Goal: Information Seeking & Learning: Compare options

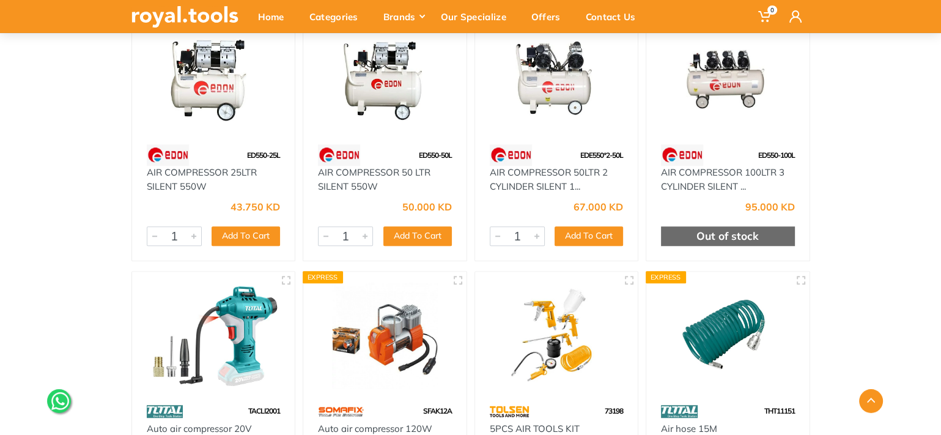
scroll to position [1039, 0]
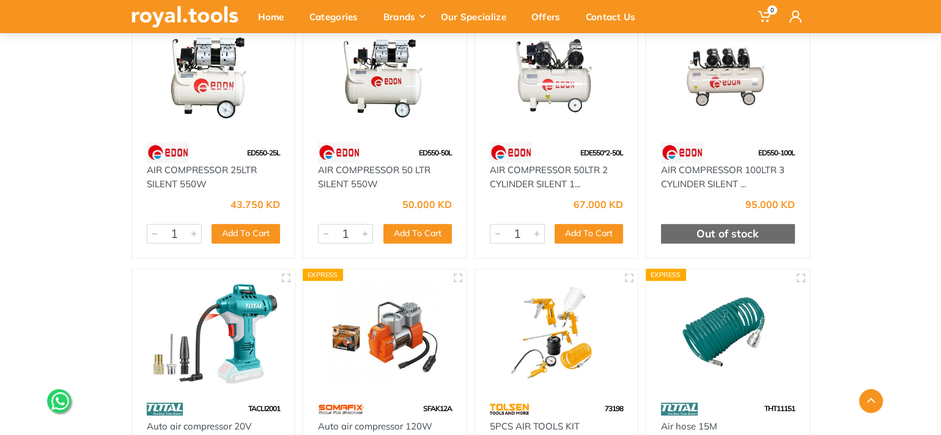
click at [734, 78] on img at bounding box center [727, 77] width 141 height 106
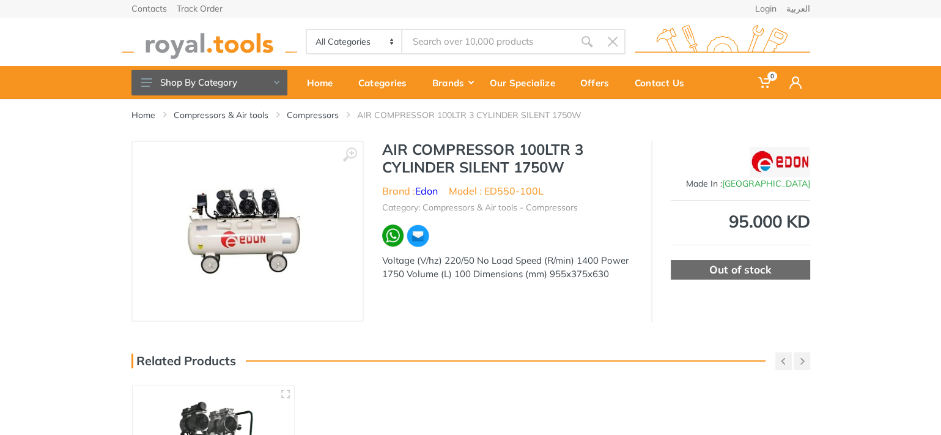
click at [254, 246] on img at bounding box center [248, 231] width 164 height 154
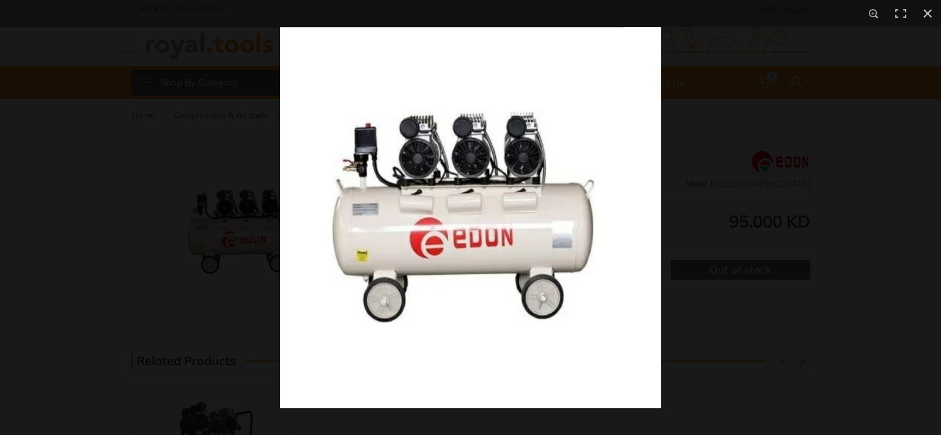
click at [539, 234] on img at bounding box center [470, 217] width 381 height 381
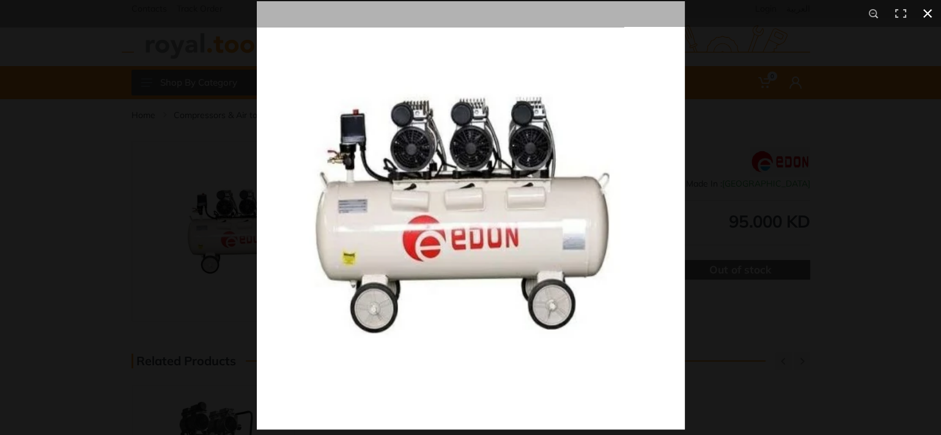
click at [930, 10] on button at bounding box center [927, 13] width 27 height 27
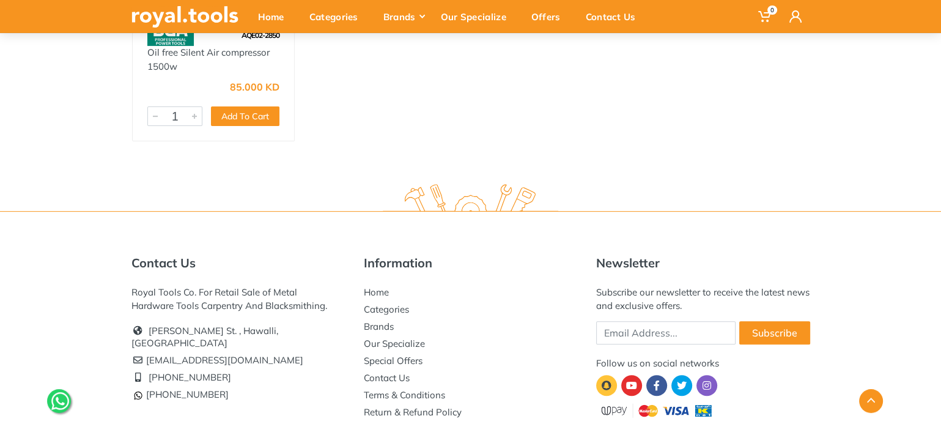
scroll to position [305, 0]
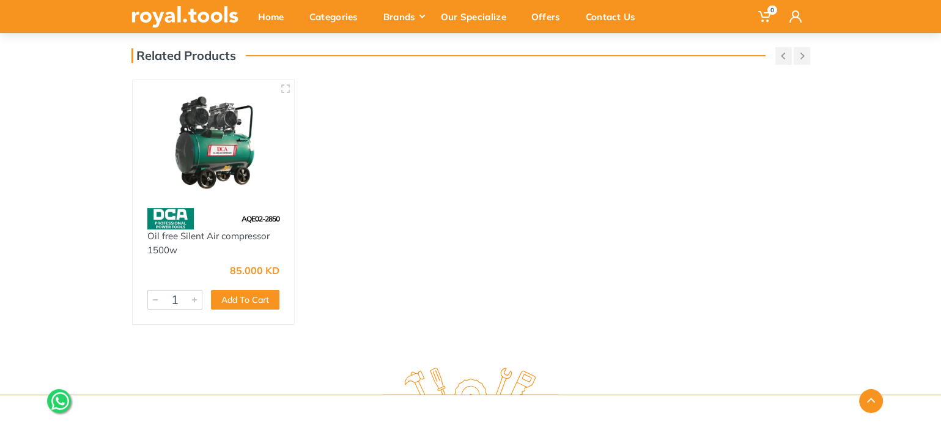
drag, startPoint x: 56, startPoint y: 1, endPoint x: 317, endPoint y: 156, distance: 303.6
click at [317, 156] on div "Home Compressors & Air tools Compressors AIR COMPRESSOR 100LTR 3 CYLINDER SILEN…" at bounding box center [470, 74] width 941 height 561
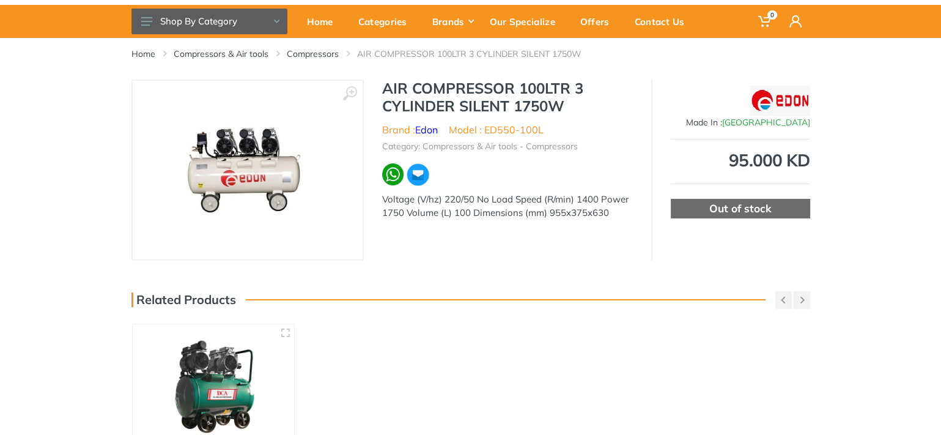
scroll to position [0, 0]
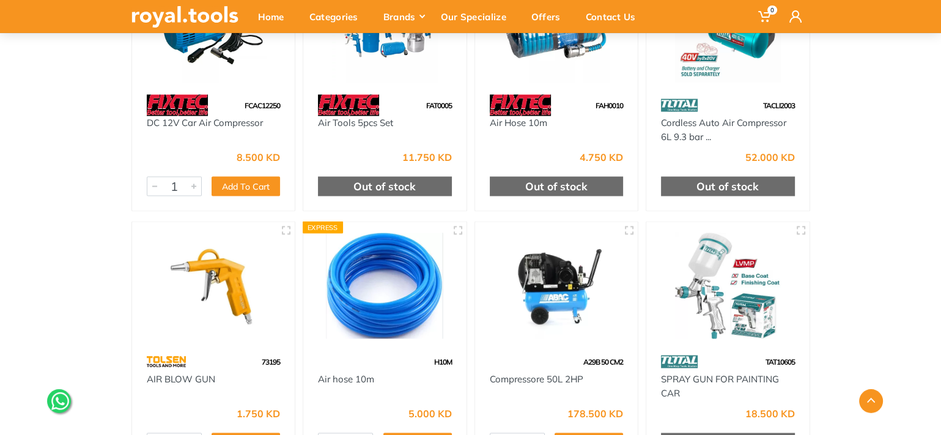
scroll to position [2685, 0]
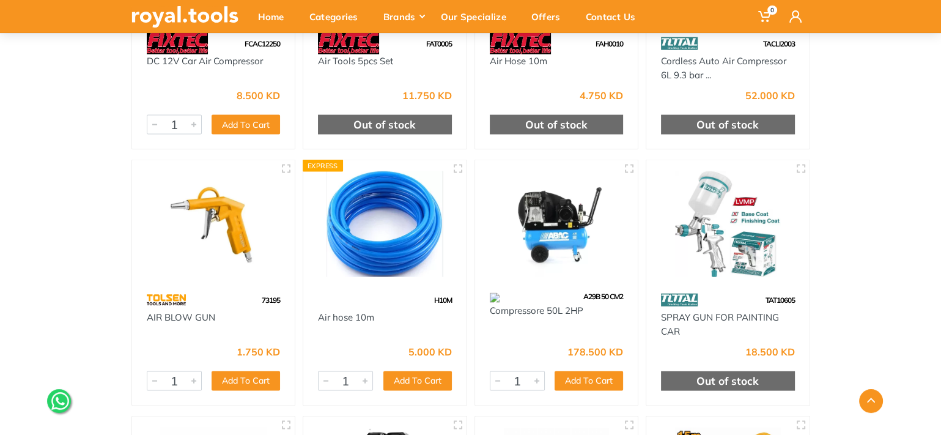
click at [555, 236] on img at bounding box center [556, 224] width 141 height 106
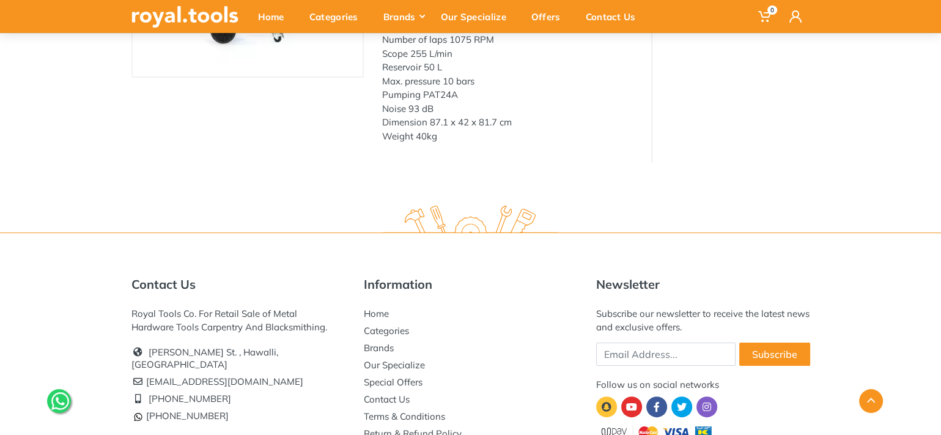
scroll to position [245, 0]
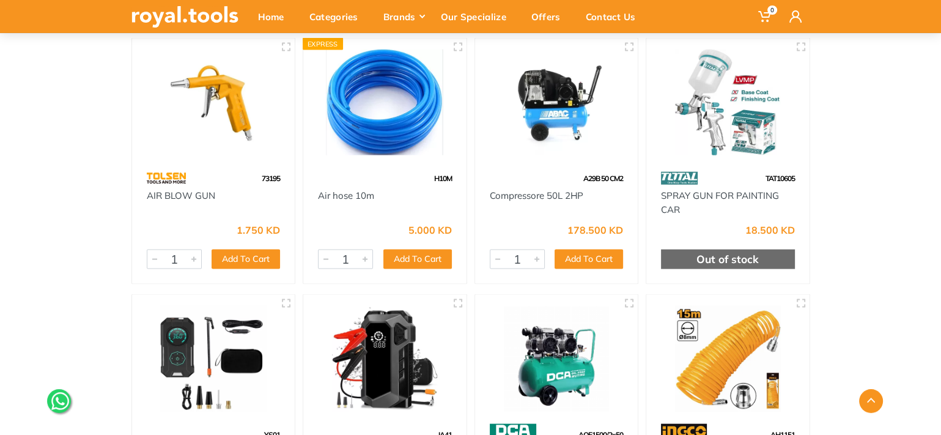
scroll to position [2990, 0]
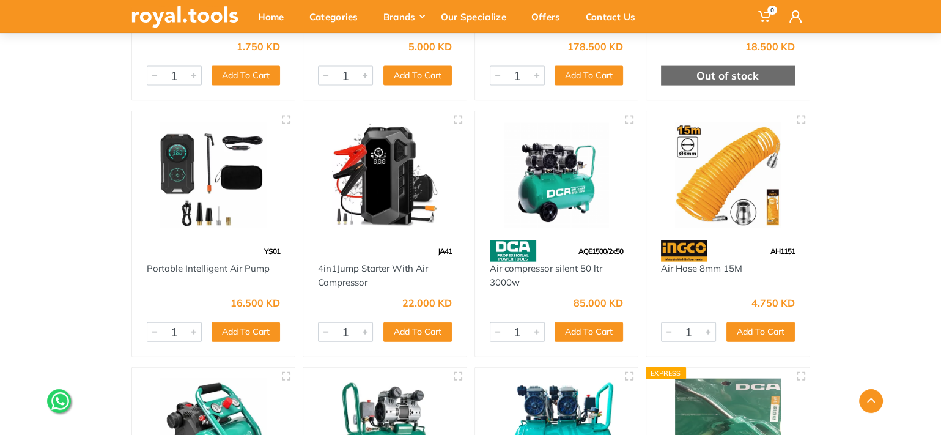
click at [550, 199] on img at bounding box center [556, 175] width 141 height 106
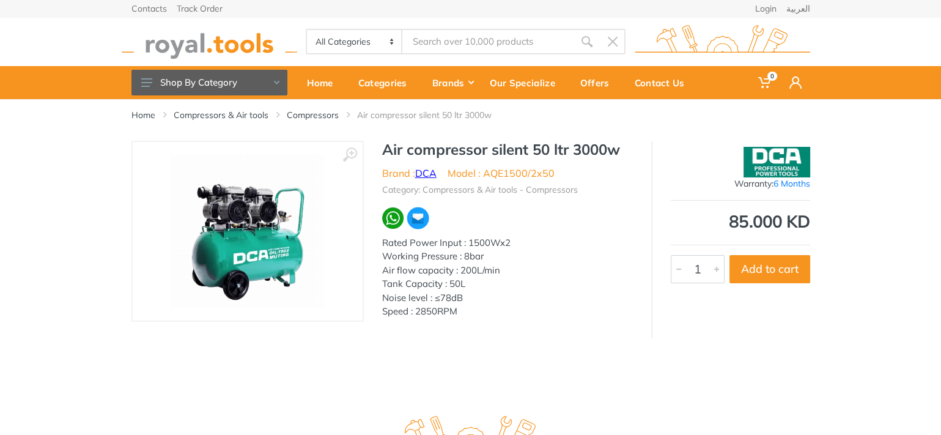
click at [426, 173] on link "DCA" at bounding box center [425, 173] width 21 height 12
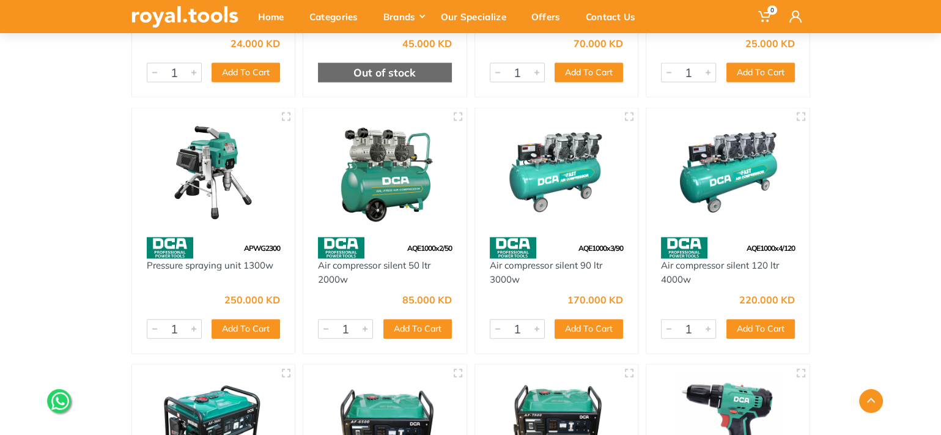
scroll to position [2986, 0]
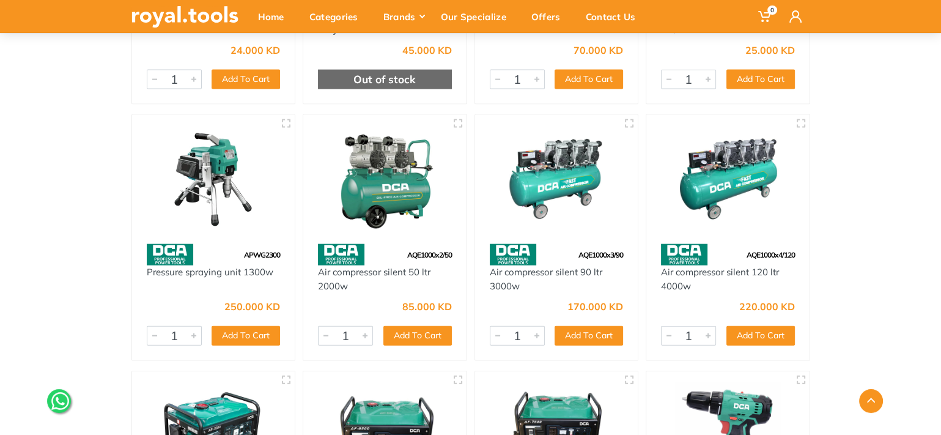
click at [547, 182] on img at bounding box center [556, 179] width 141 height 106
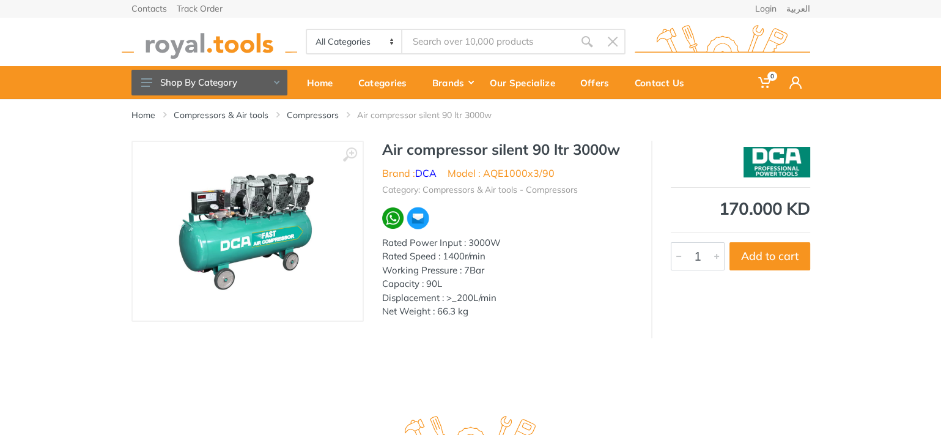
click at [271, 231] on img at bounding box center [247, 231] width 154 height 154
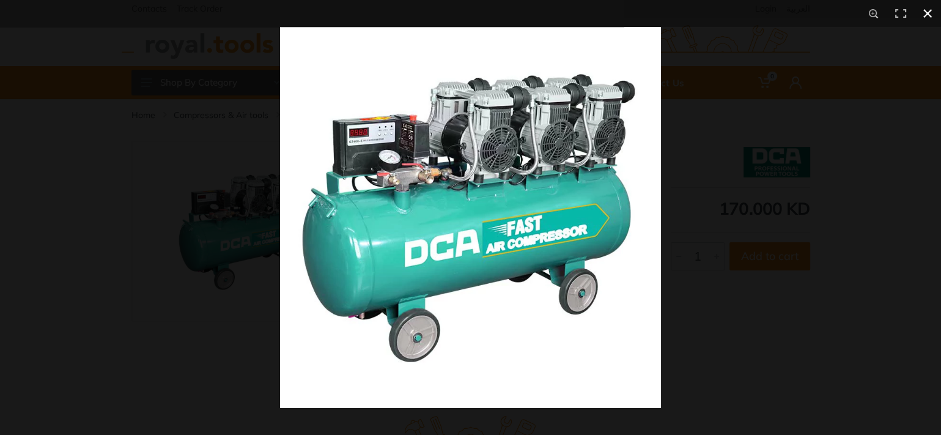
click at [926, 12] on button at bounding box center [927, 13] width 27 height 27
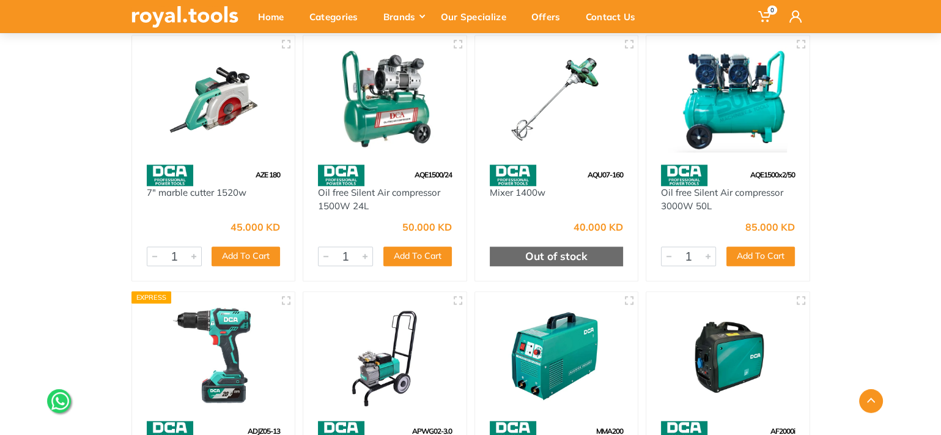
scroll to position [1228, 0]
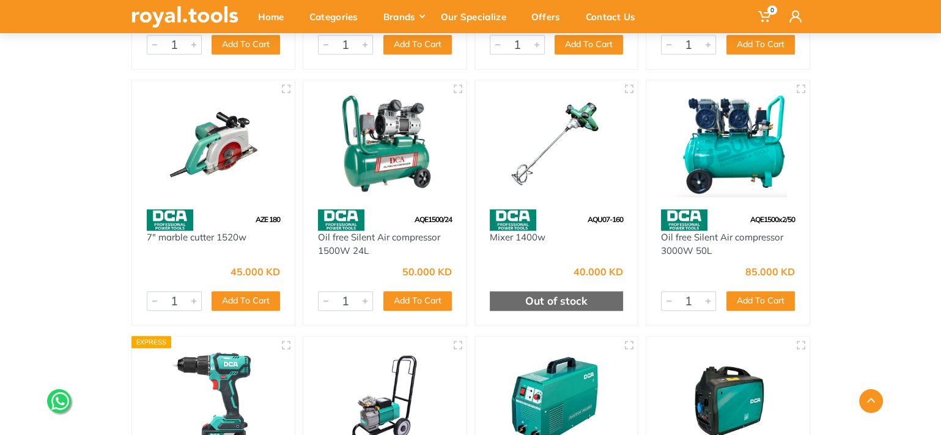
click at [717, 169] on img at bounding box center [727, 144] width 141 height 106
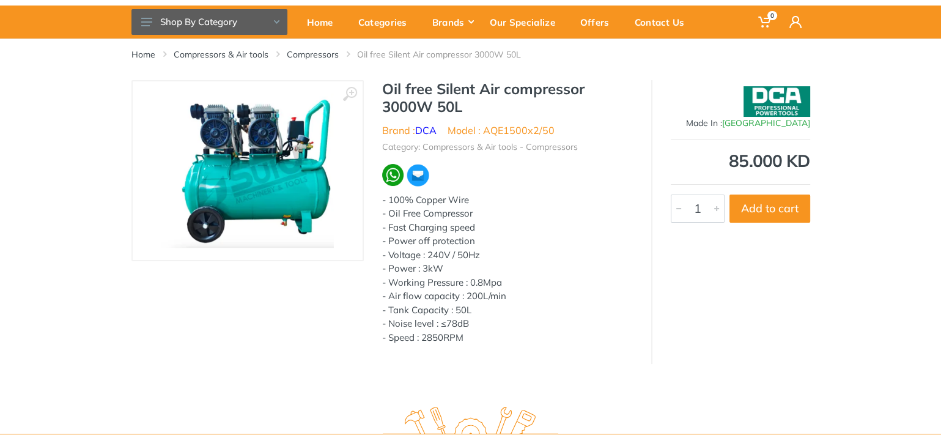
scroll to position [61, 0]
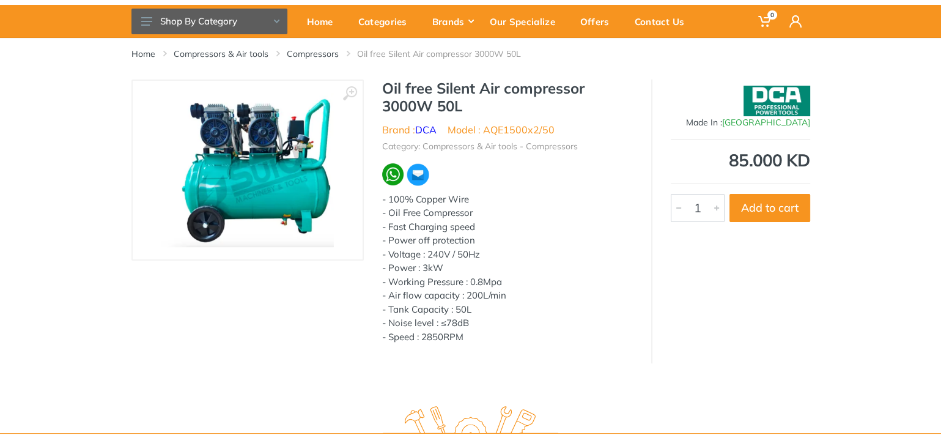
click at [238, 194] on img at bounding box center [247, 170] width 172 height 154
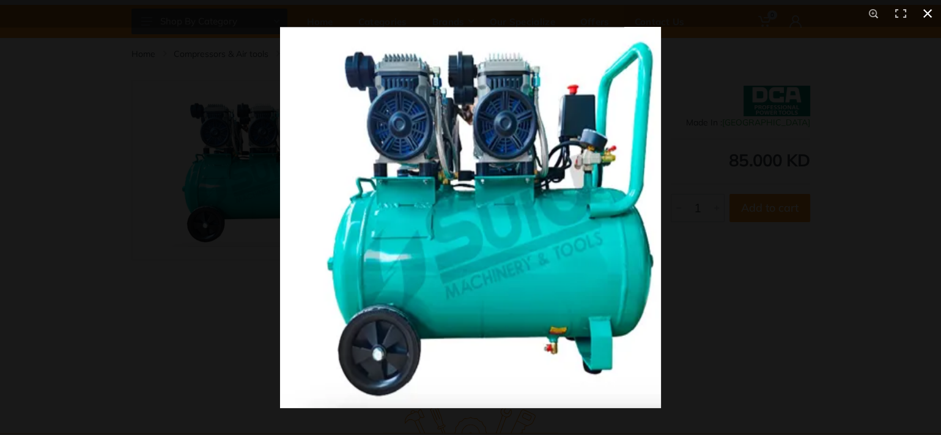
click at [925, 16] on button at bounding box center [927, 13] width 27 height 27
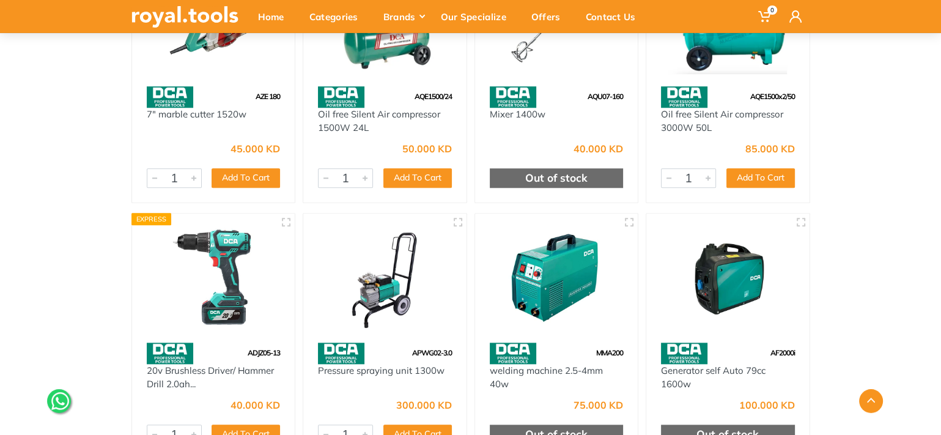
scroll to position [1228, 0]
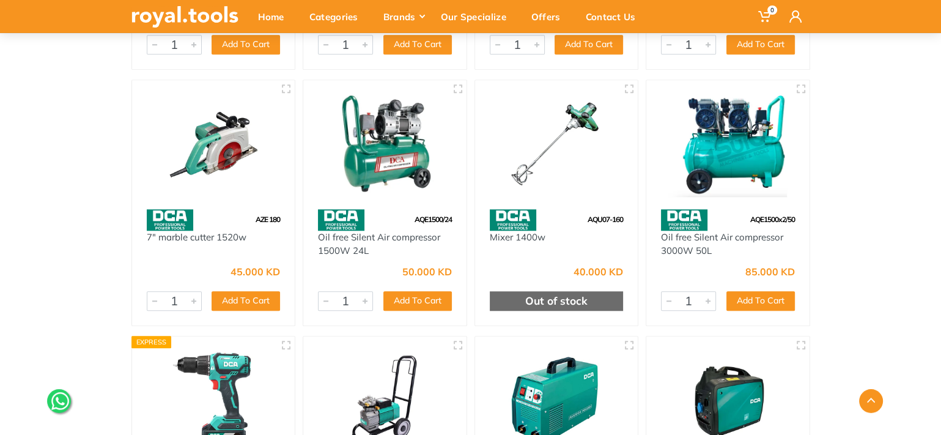
click at [741, 158] on img at bounding box center [727, 144] width 141 height 106
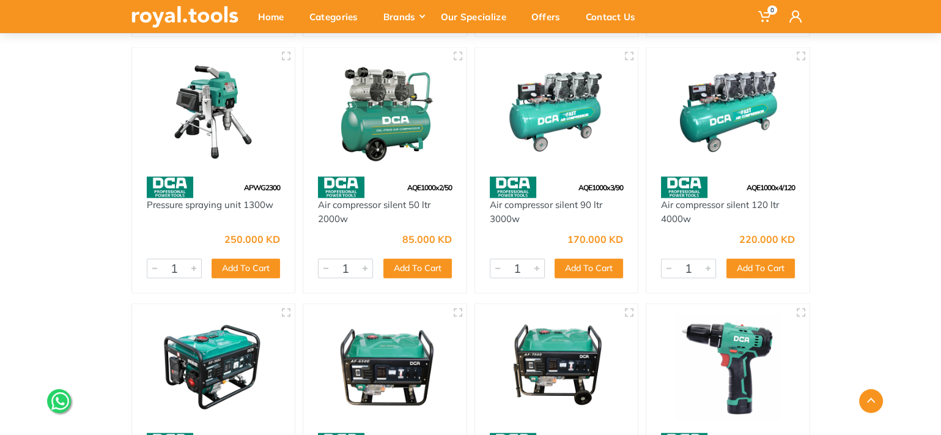
scroll to position [3006, 0]
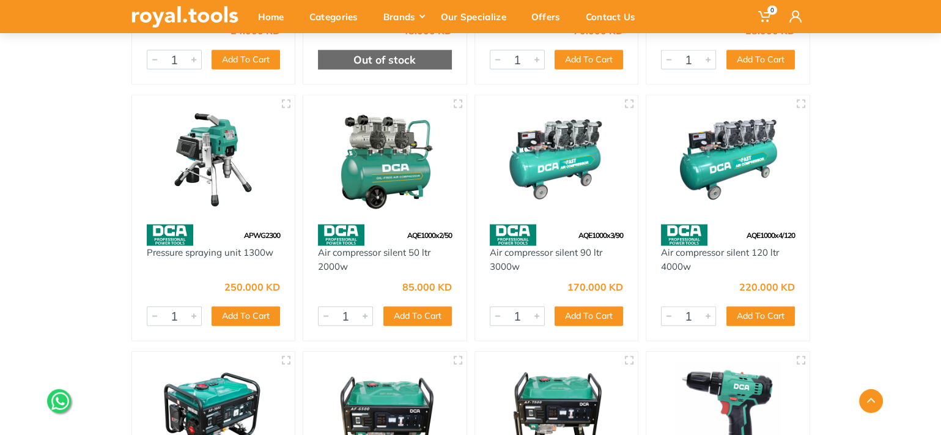
click at [691, 167] on img at bounding box center [727, 159] width 141 height 106
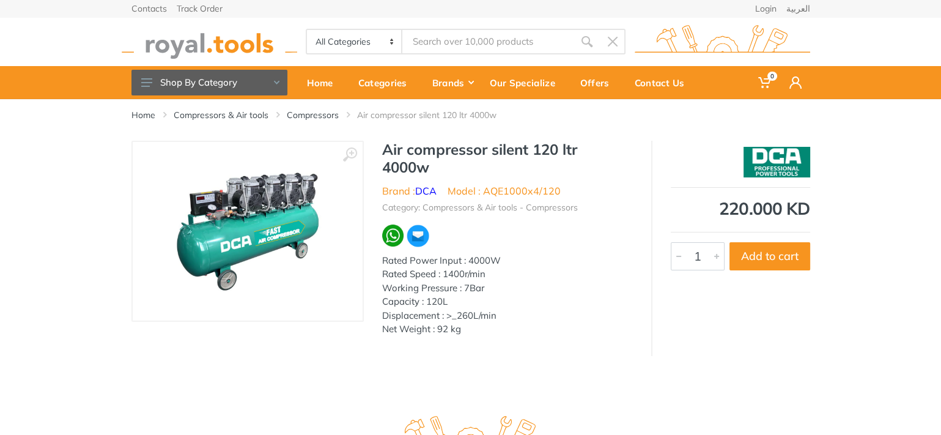
scroll to position [61, 0]
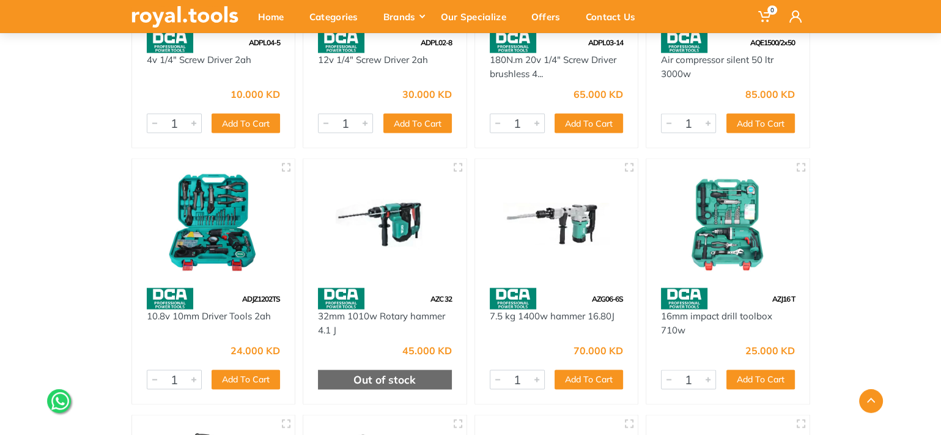
scroll to position [2819, 0]
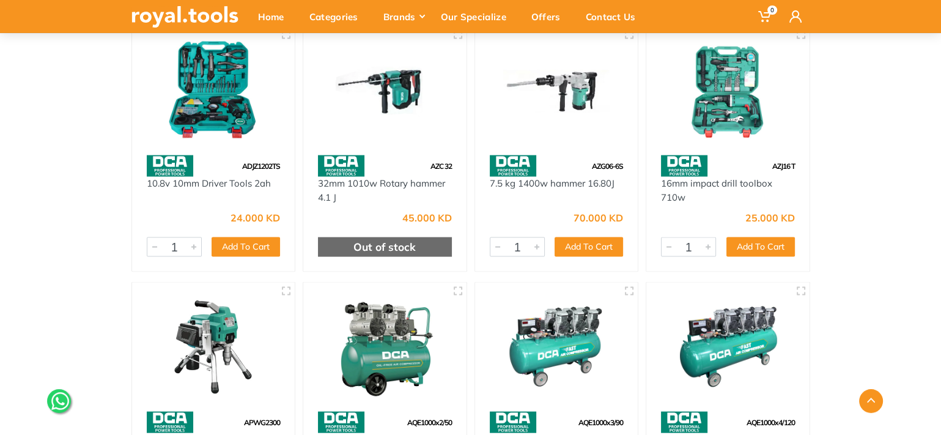
click at [547, 333] on img at bounding box center [556, 347] width 141 height 106
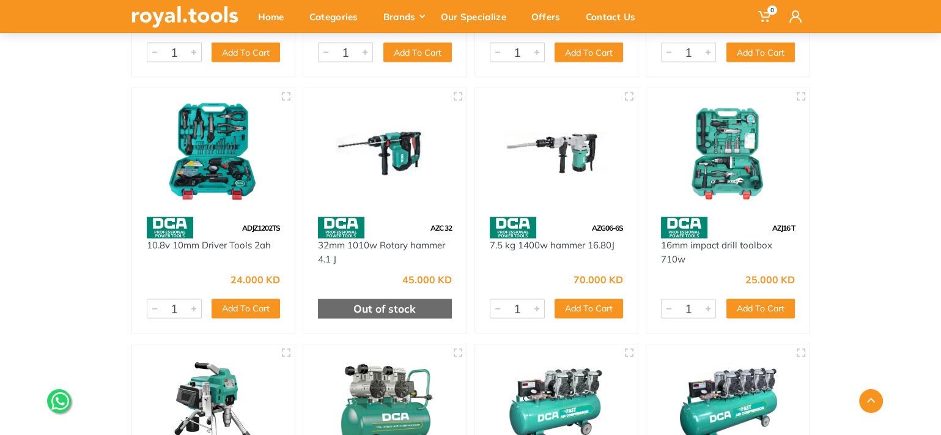
scroll to position [2941, 0]
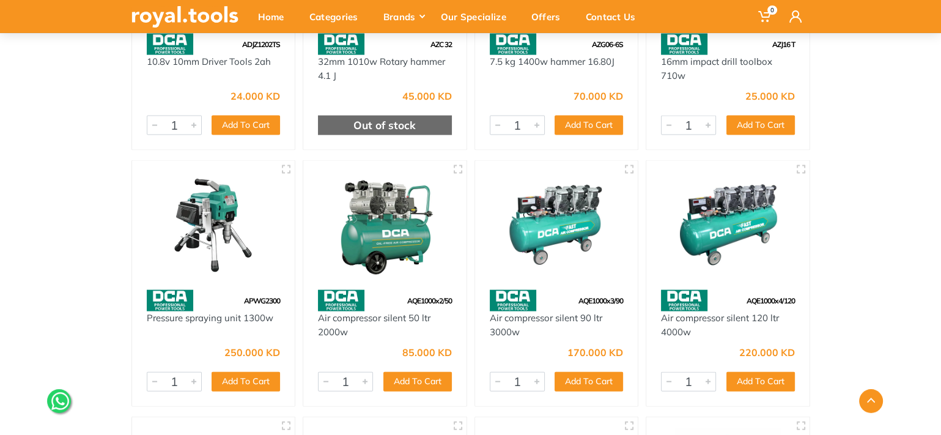
click at [572, 220] on img at bounding box center [556, 225] width 141 height 106
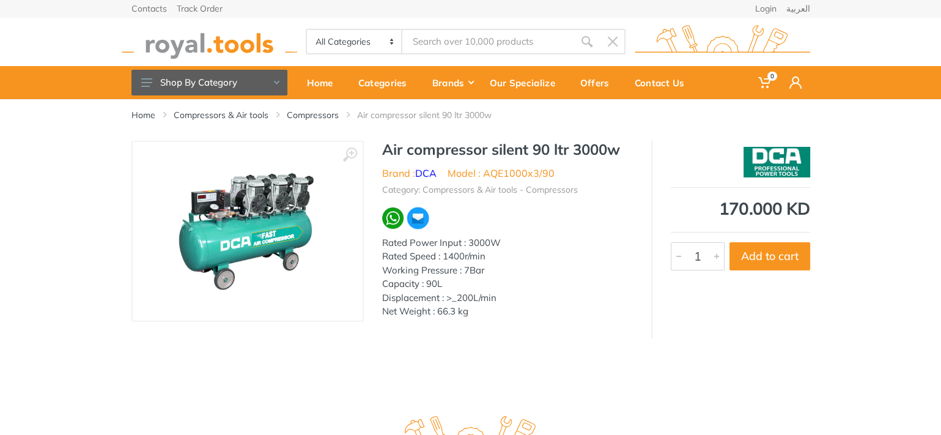
click at [248, 224] on img at bounding box center [247, 231] width 154 height 154
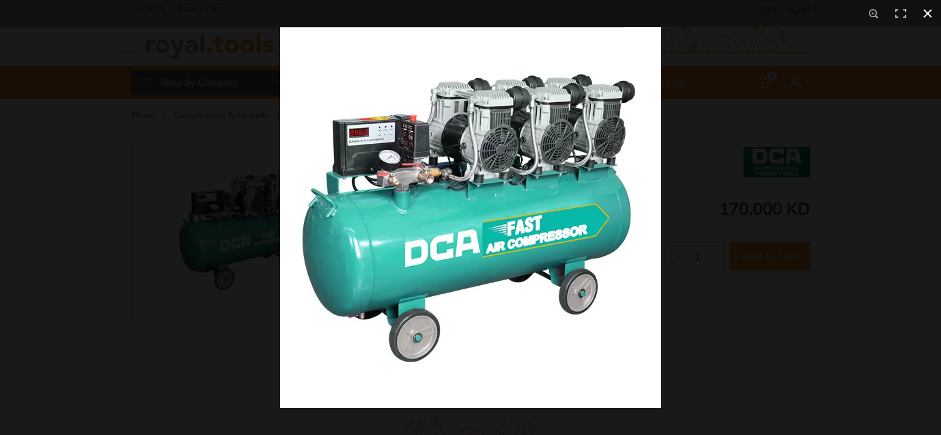
click at [930, 16] on button at bounding box center [927, 13] width 27 height 27
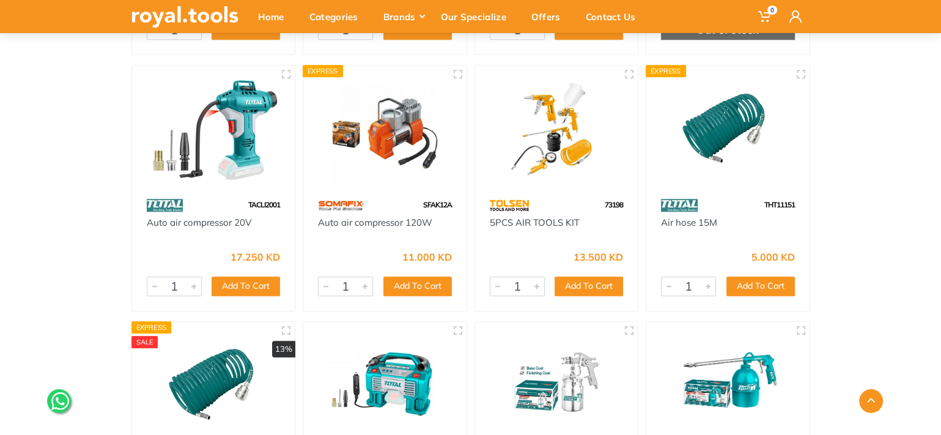
scroll to position [1401, 0]
